Goal: Task Accomplishment & Management: Manage account settings

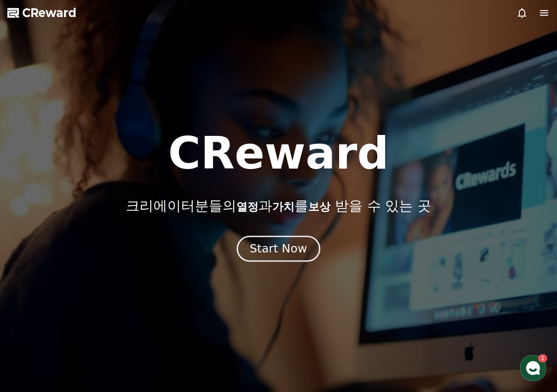
drag, startPoint x: 0, startPoint y: 0, endPoint x: 293, endPoint y: 251, distance: 385.7
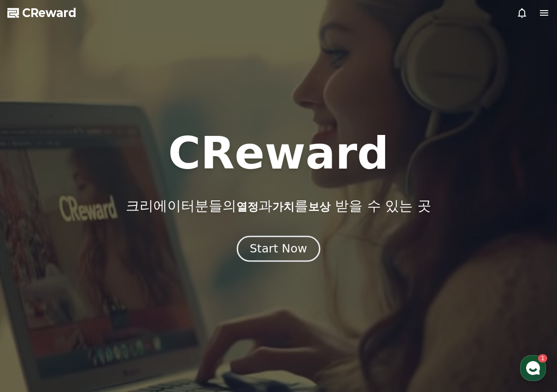
click at [293, 251] on div "Start Now" at bounding box center [278, 249] width 57 height 16
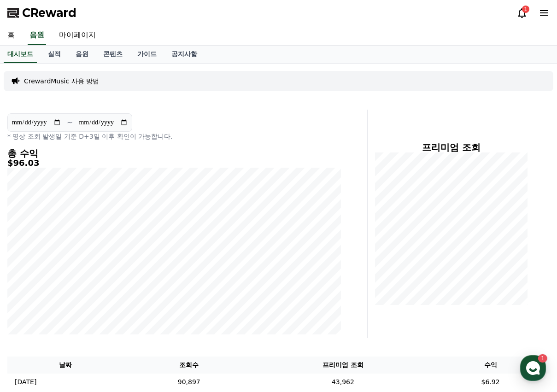
click at [522, 9] on icon at bounding box center [522, 13] width 8 height 10
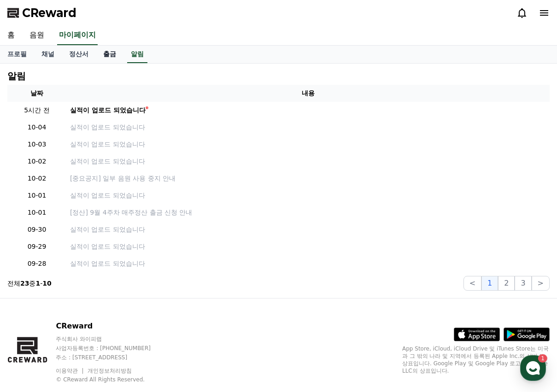
click at [106, 59] on link "출금" at bounding box center [110, 55] width 28 height 18
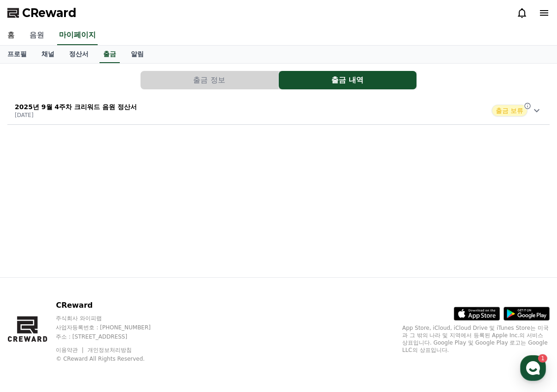
click at [45, 37] on link "음원" at bounding box center [36, 35] width 29 height 19
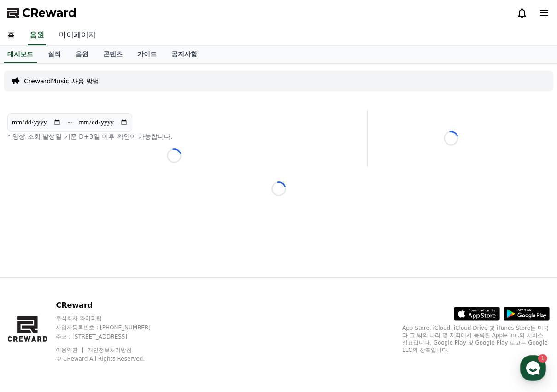
click at [86, 38] on link "마이페이지" at bounding box center [78, 35] width 52 height 19
select select "**********"
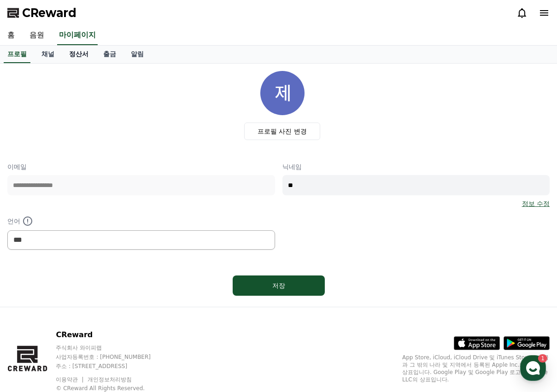
click at [76, 56] on link "정산서" at bounding box center [79, 55] width 34 height 18
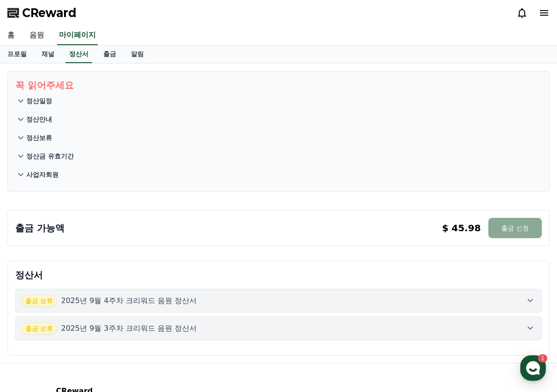
click at [23, 231] on p "출금 가능액" at bounding box center [39, 228] width 49 height 13
click at [114, 57] on link "출금" at bounding box center [110, 55] width 28 height 18
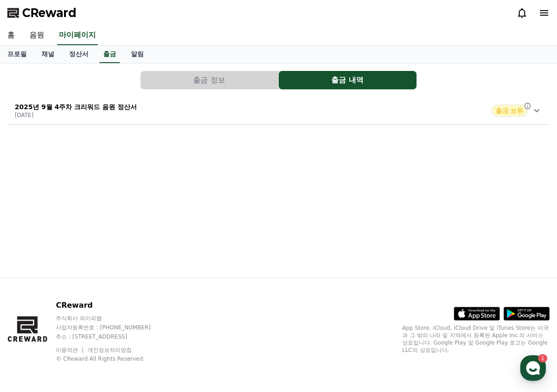
click at [172, 108] on div "2025년 9월 4주차 크리워드 음원 정산서 [DATE] 출금 보류" at bounding box center [278, 111] width 542 height 24
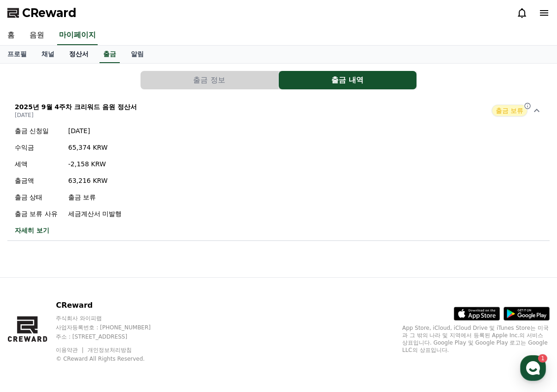
click at [86, 59] on link "정산서" at bounding box center [79, 55] width 34 height 18
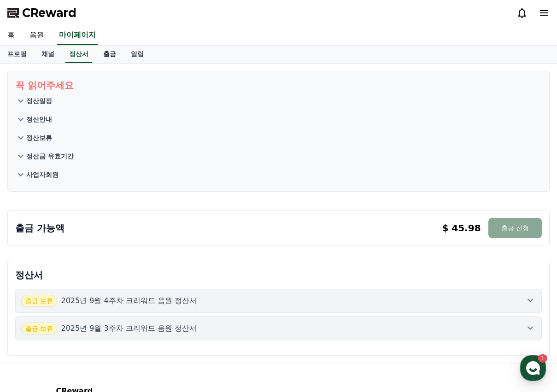
click at [121, 57] on link "출금" at bounding box center [110, 55] width 28 height 18
